Goal: Navigation & Orientation: Understand site structure

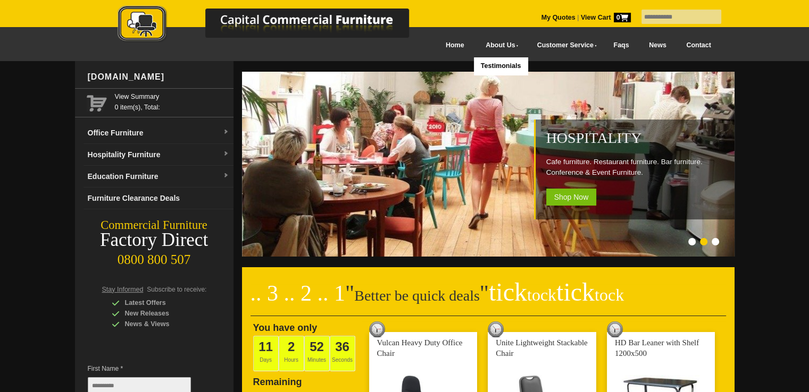
click at [476, 43] on link "About Us" at bounding box center [499, 45] width 51 height 24
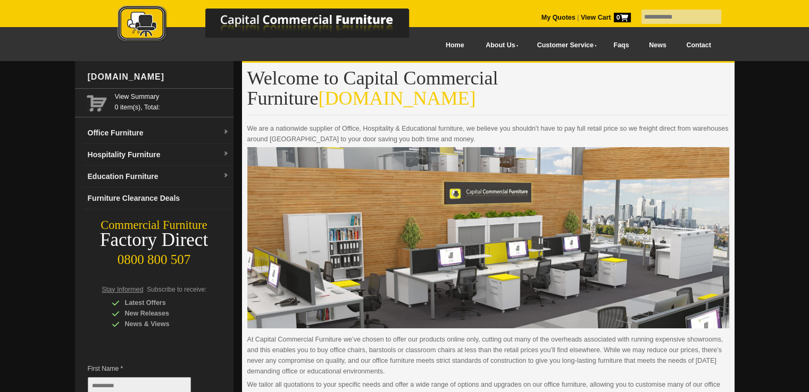
click at [659, 46] on link "News" at bounding box center [657, 45] width 37 height 24
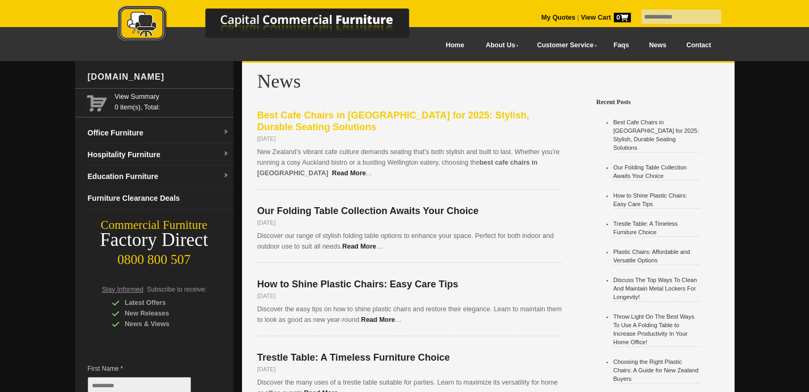
click at [333, 115] on span "Best Cafe Chairs in [GEOGRAPHIC_DATA] for 2025: Stylish, Durable Seating Soluti…" at bounding box center [393, 121] width 272 height 22
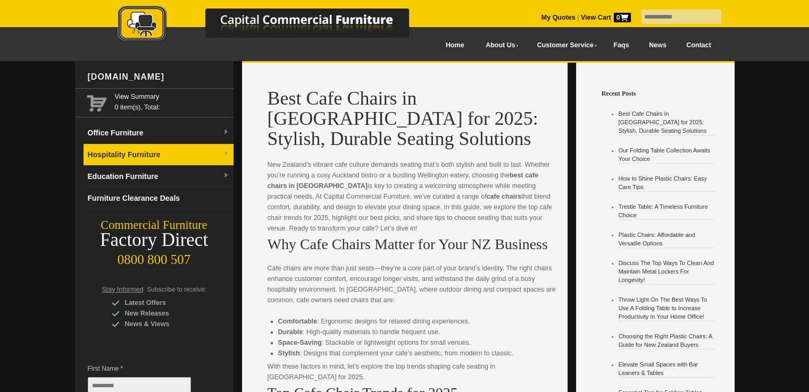
click at [129, 154] on link "Hospitality Furniture" at bounding box center [158, 155] width 150 height 22
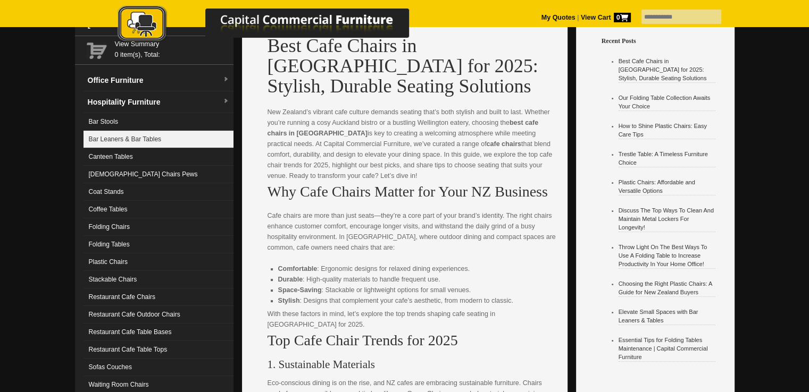
scroll to position [53, 0]
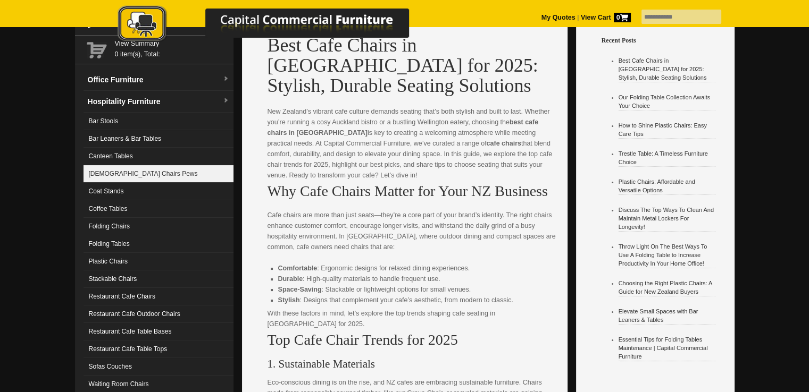
click at [106, 170] on link "[DEMOGRAPHIC_DATA] Chairs Pews" at bounding box center [158, 174] width 150 height 18
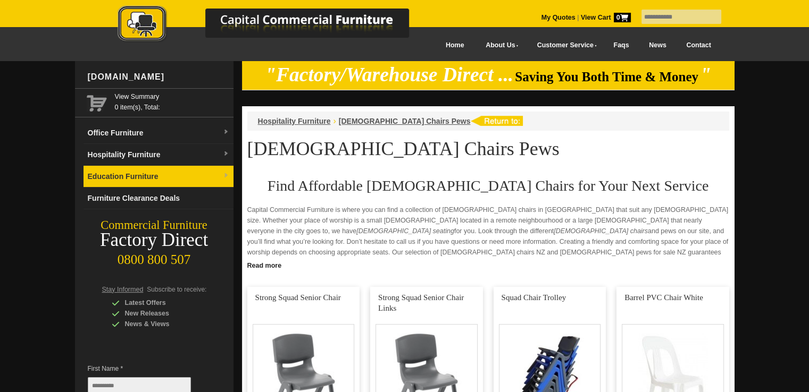
click at [104, 180] on link "Education Furniture" at bounding box center [158, 177] width 150 height 22
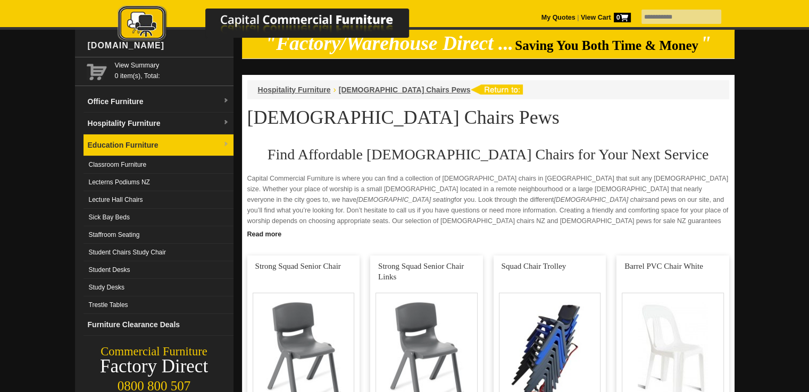
scroll to position [53, 0]
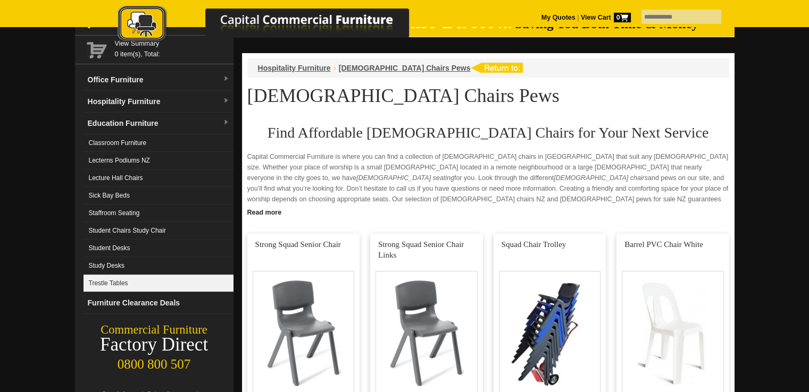
click at [106, 279] on link "Trestle Tables" at bounding box center [158, 284] width 150 height 18
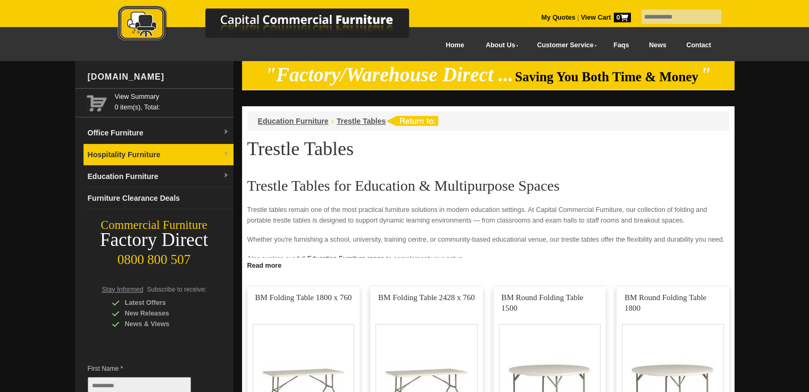
click at [115, 150] on link "Hospitality Furniture" at bounding box center [158, 155] width 150 height 22
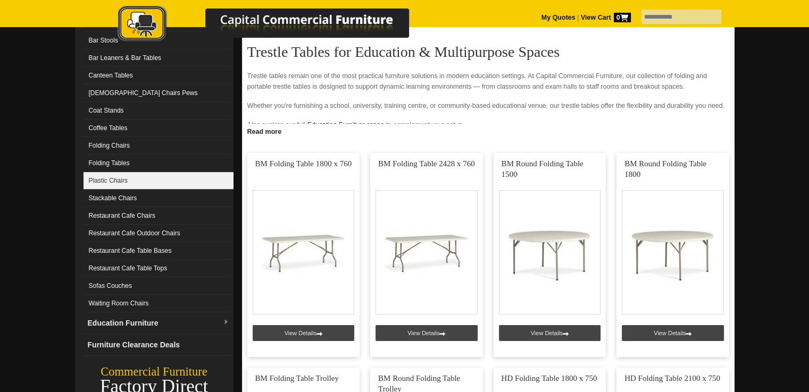
scroll to position [160, 0]
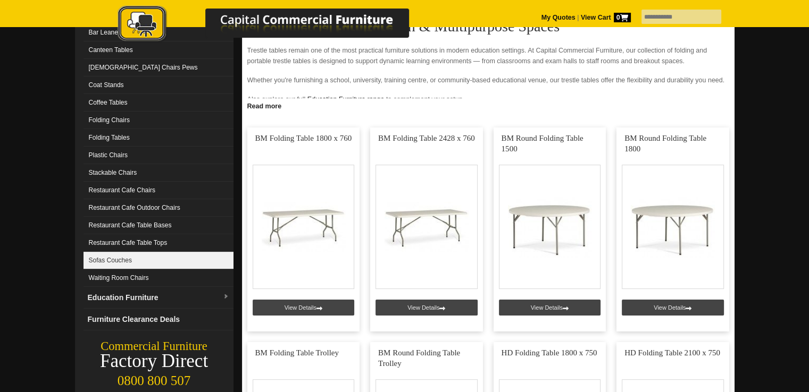
click at [110, 261] on link "Sofas Couches" at bounding box center [158, 261] width 150 height 18
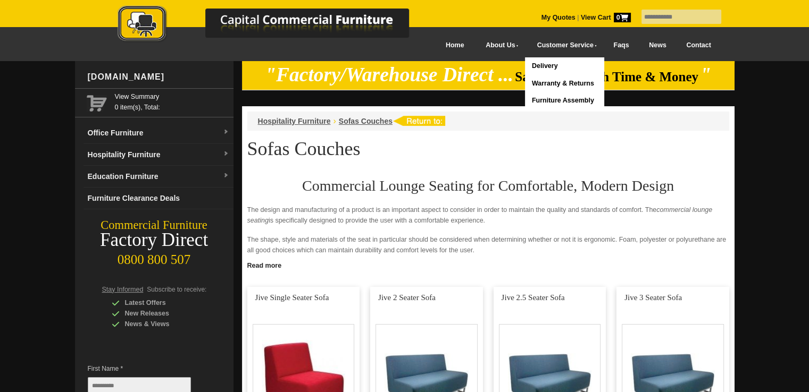
click at [531, 63] on link "Delivery" at bounding box center [564, 66] width 78 height 18
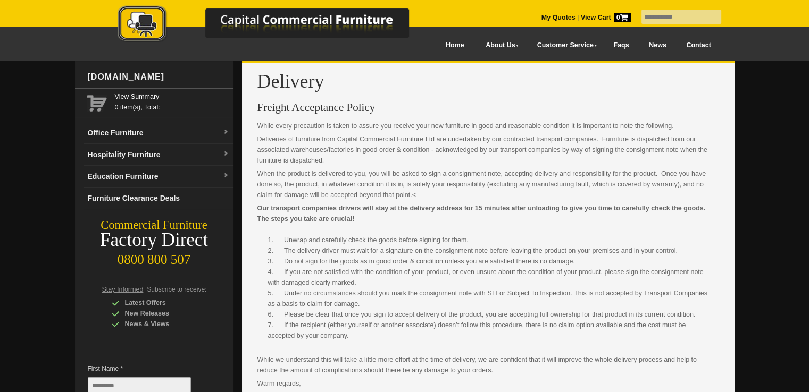
click at [271, 18] on img at bounding box center [274, 24] width 372 height 39
